Goal: Task Accomplishment & Management: Use online tool/utility

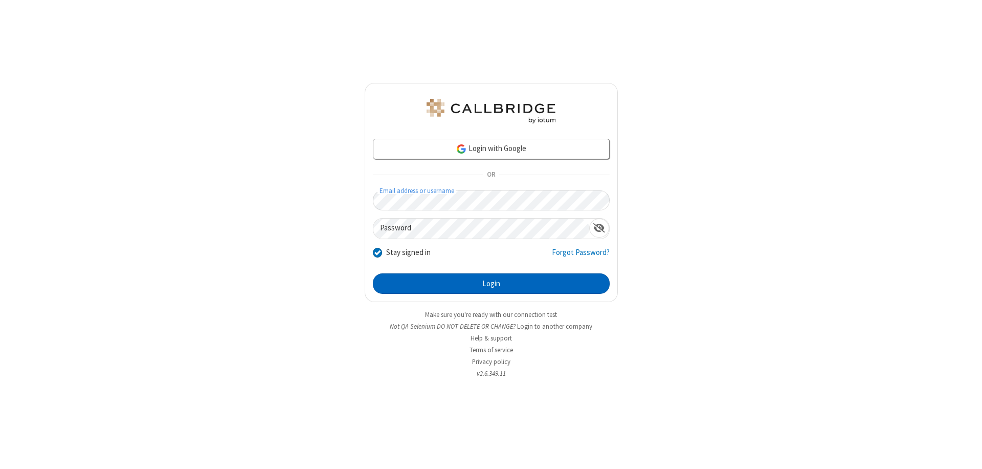
click at [491, 283] on button "Login" at bounding box center [491, 283] width 237 height 20
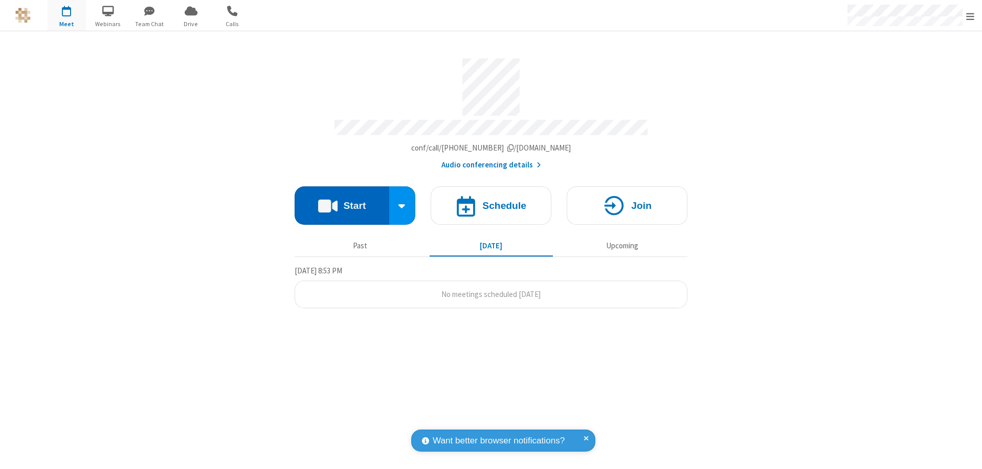
click at [342, 201] on button "Start" at bounding box center [342, 205] width 95 height 38
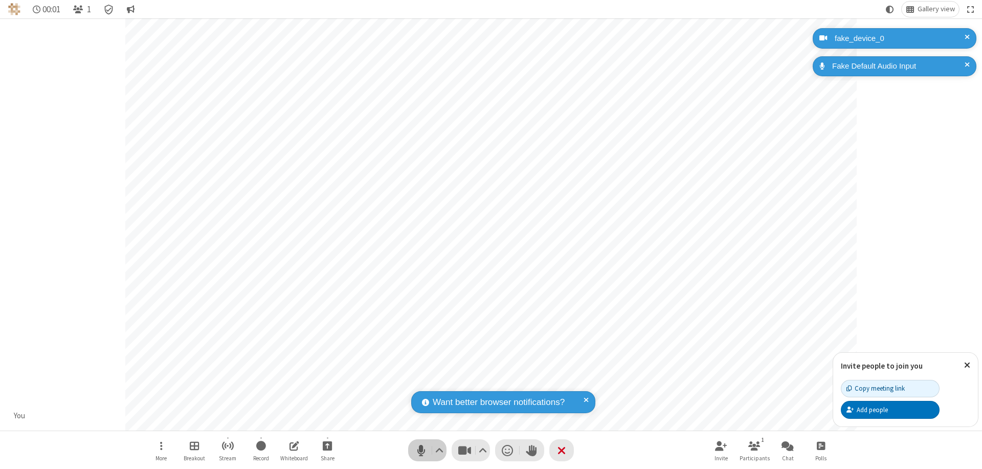
click at [421, 450] on span "Mute (⌘+Shift+A)" at bounding box center [420, 450] width 15 height 15
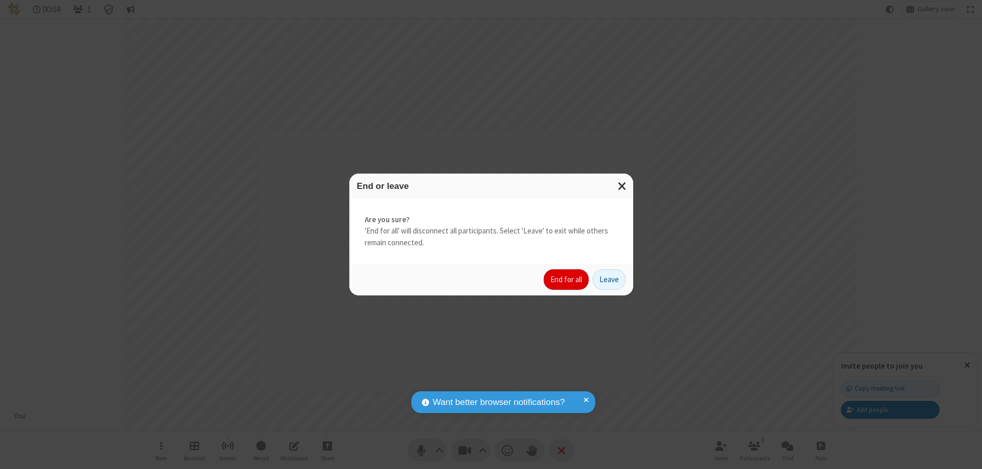
click at [567, 279] on button "End for all" at bounding box center [566, 279] width 45 height 20
